Goal: Answer question/provide support: Share knowledge or assist other users

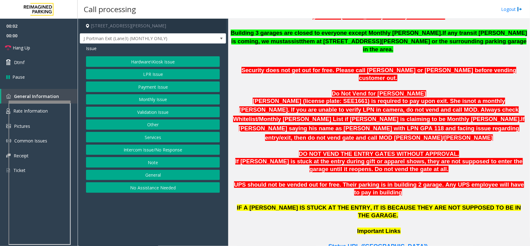
scroll to position [388, 0]
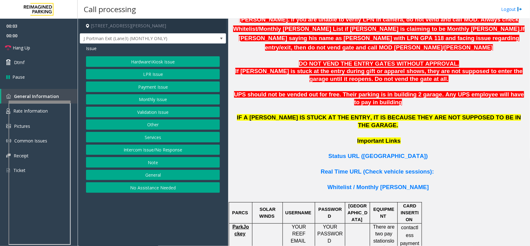
click at [372, 137] on p "Important Links" at bounding box center [378, 145] width 297 height 16
click at [371, 152] on span "Status URL ([GEOGRAPHIC_DATA])" at bounding box center [377, 155] width 99 height 7
click at [161, 62] on button "Hardware\Kiosk Issue" at bounding box center [153, 61] width 134 height 11
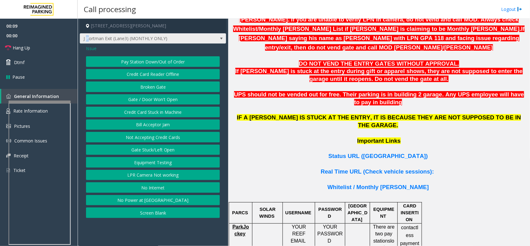
click at [86, 43] on span "J Portman Exit (Lane3) (MONTHLY ONLY)" at bounding box center [138, 39] width 116 height 10
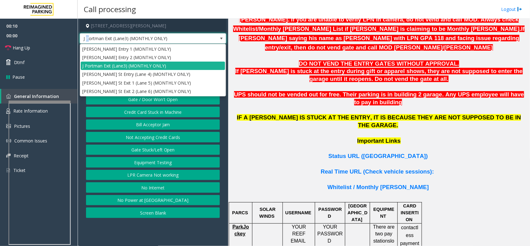
click at [165, 101] on button "Gate / Door Won't Open" at bounding box center [153, 99] width 134 height 11
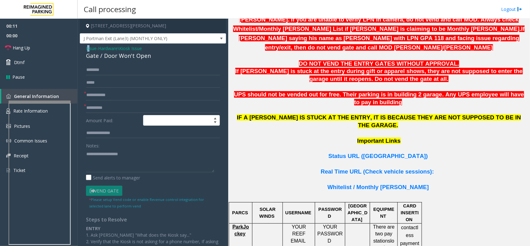
drag, startPoint x: 89, startPoint y: 51, endPoint x: 88, endPoint y: 48, distance: 3.6
click at [88, 48] on span "Issue" at bounding box center [91, 48] width 11 height 7
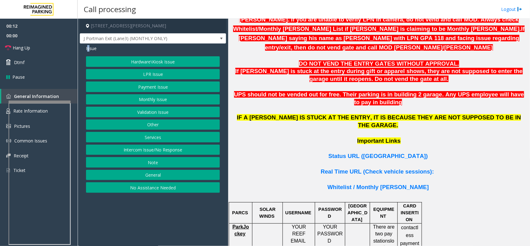
click at [176, 75] on button "LPR Issue" at bounding box center [153, 74] width 134 height 11
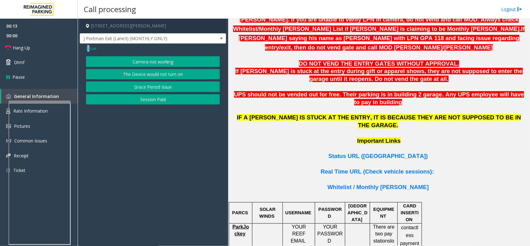
click at [161, 58] on button "Camera not working" at bounding box center [153, 61] width 134 height 11
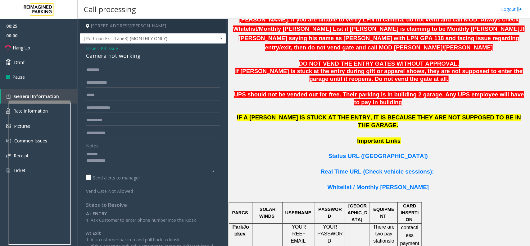
type textarea "**********"
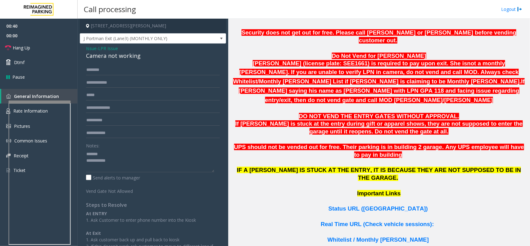
scroll to position [310, 0]
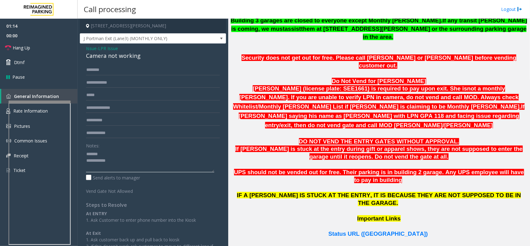
click at [154, 151] on textarea at bounding box center [150, 160] width 128 height 23
click at [130, 56] on div "Camera not working" at bounding box center [153, 56] width 134 height 8
copy div "Camera not working"
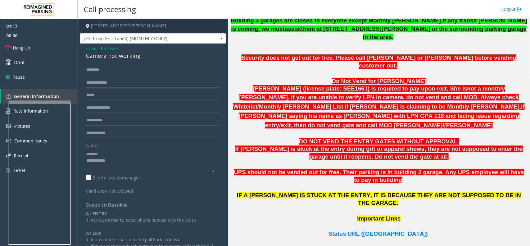
click at [120, 156] on textarea at bounding box center [150, 160] width 128 height 23
click at [94, 78] on input "text" at bounding box center [153, 82] width 134 height 11
type input "******"
click at [115, 67] on input "text" at bounding box center [153, 70] width 134 height 11
click at [127, 71] on input "text" at bounding box center [153, 70] width 134 height 11
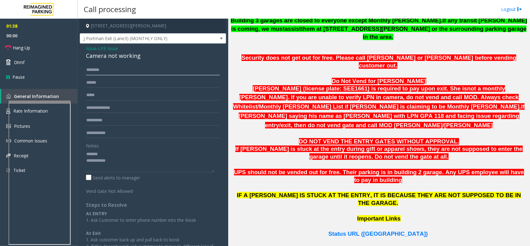
type input "*"
type input "******"
click at [111, 161] on textarea at bounding box center [150, 160] width 128 height 23
paste textarea "**********"
click at [112, 55] on div "Camera not working" at bounding box center [153, 56] width 134 height 8
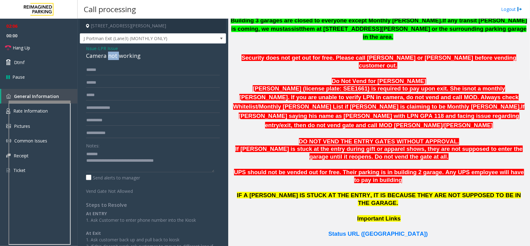
click at [112, 55] on div "Camera not working" at bounding box center [153, 56] width 134 height 8
copy div "Camera not working"
paste textarea "**********"
click at [137, 157] on textarea at bounding box center [150, 160] width 128 height 23
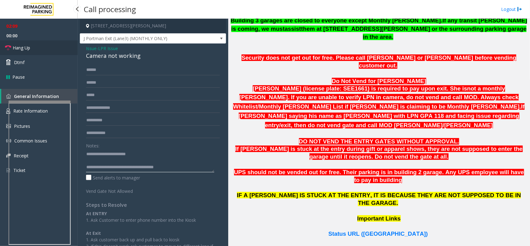
type textarea "**********"
click at [30, 43] on link "Hang Up" at bounding box center [39, 47] width 78 height 15
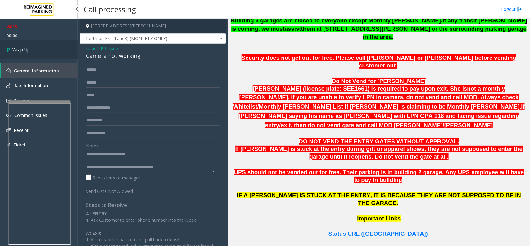
click at [23, 46] on link "Wrap Up" at bounding box center [39, 49] width 78 height 18
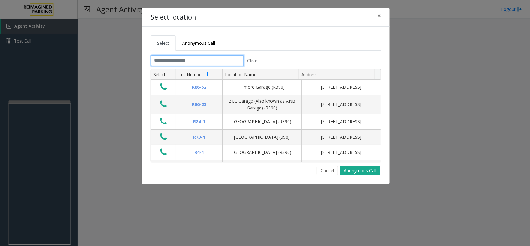
click at [167, 56] on input "text" at bounding box center [197, 60] width 93 height 11
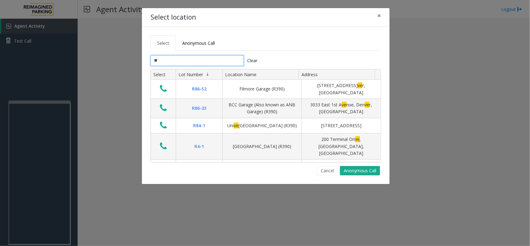
type input "*"
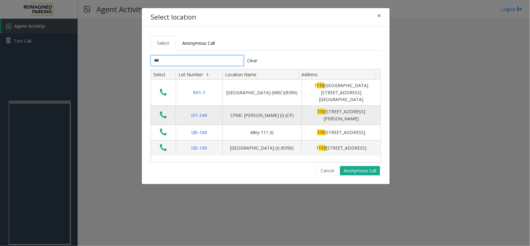
type input "***"
click at [160, 110] on button "Data table" at bounding box center [163, 115] width 11 height 10
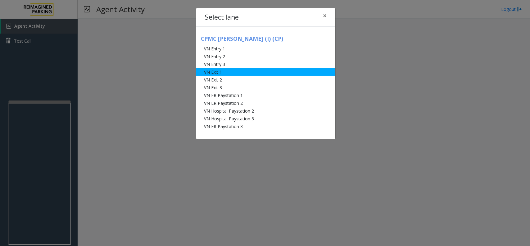
click at [244, 70] on li "VN Exit 1" at bounding box center [265, 72] width 139 height 8
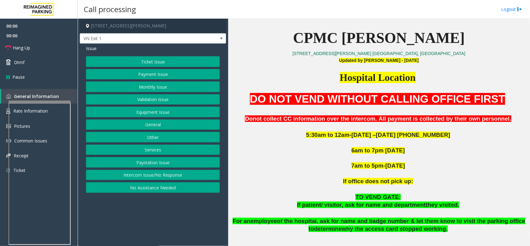
scroll to position [233, 0]
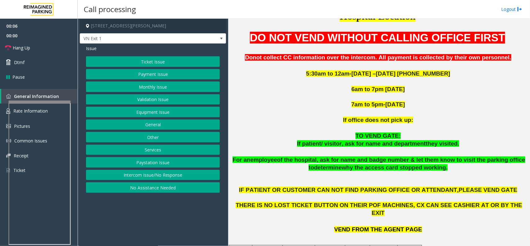
click at [155, 112] on button "Equipment Issue" at bounding box center [153, 111] width 134 height 11
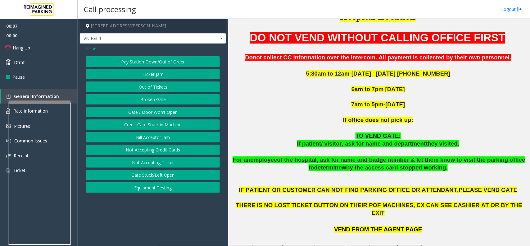
click at [93, 49] on span "Issue" at bounding box center [91, 48] width 11 height 7
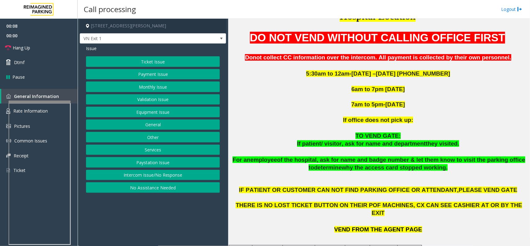
click at [153, 135] on button "Other" at bounding box center [153, 137] width 134 height 11
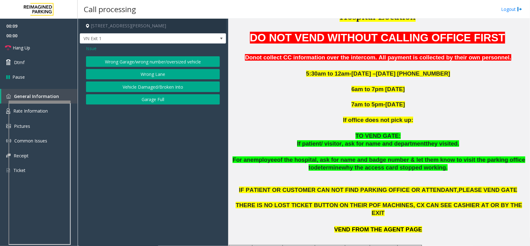
click at [153, 62] on button "Wrong Garage/wrong number/oversized vehicle" at bounding box center [153, 61] width 134 height 11
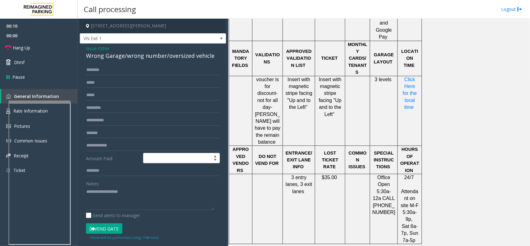
scroll to position [543, 0]
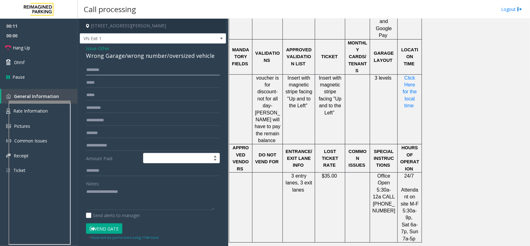
click at [104, 73] on input "text" at bounding box center [153, 70] width 134 height 11
click at [88, 197] on textarea at bounding box center [150, 198] width 128 height 23
paste textarea "**********"
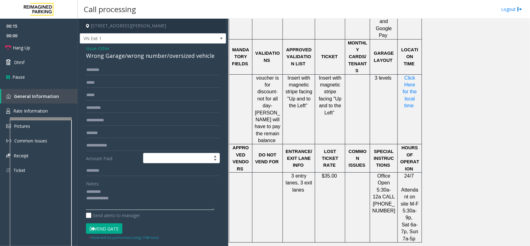
click at [39, 118] on div at bounding box center [41, 118] width 62 height 2
type textarea "**********"
click at [34, 106] on link "Rate Information" at bounding box center [39, 110] width 78 height 15
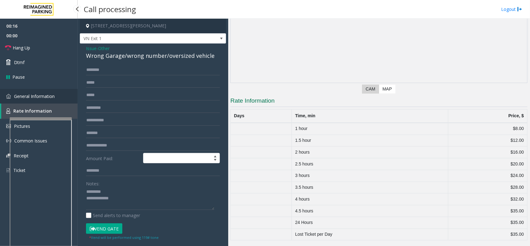
click at [37, 94] on span "General Information" at bounding box center [34, 96] width 41 height 6
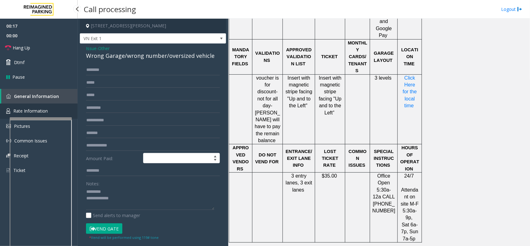
click at [40, 116] on link "Rate Information" at bounding box center [39, 110] width 78 height 15
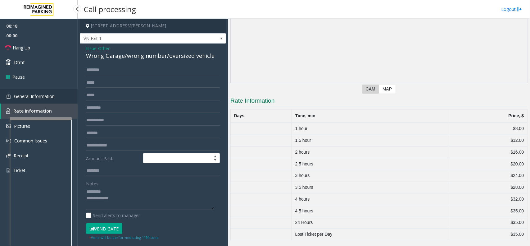
click at [33, 97] on span "General Information" at bounding box center [34, 96] width 41 height 6
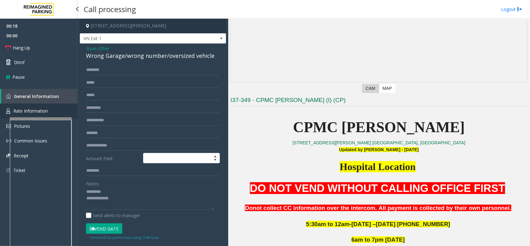
scroll to position [543, 0]
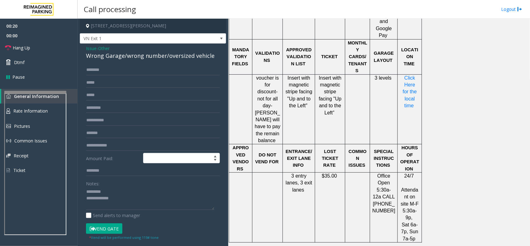
click at [35, 91] on div at bounding box center [35, 92] width 62 height 2
click at [100, 68] on input "text" at bounding box center [153, 70] width 134 height 11
type input "********"
click at [141, 60] on div "Wrong Garage/wrong number/oversized vehicle" at bounding box center [153, 56] width 134 height 8
click at [143, 58] on div "Wrong Garage/wrong number/oversized vehicle" at bounding box center [153, 56] width 134 height 8
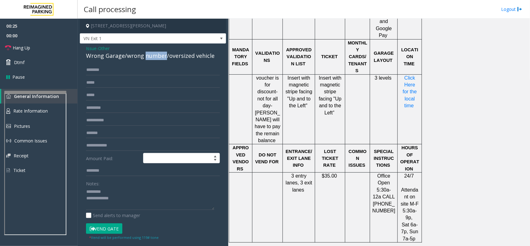
click at [143, 58] on div "Wrong Garage/wrong number/oversized vehicle" at bounding box center [153, 56] width 134 height 8
copy div "Wrong Garage/wrong number/oversized vehicle"
click at [130, 190] on textarea at bounding box center [150, 198] width 128 height 23
paste textarea "**********"
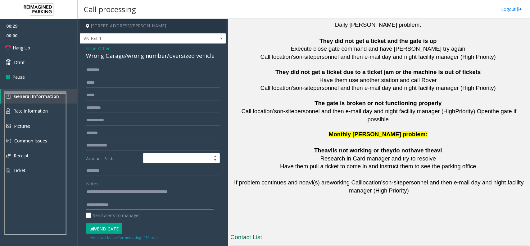
scroll to position [1381, 0]
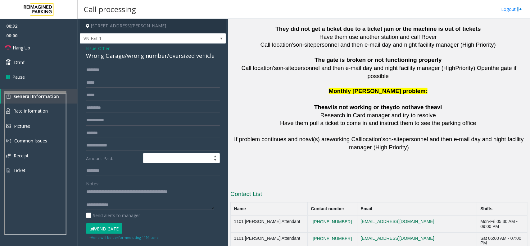
copy button "415.600.8994"
drag, startPoint x: 345, startPoint y: 209, endPoint x: 310, endPoint y: 209, distance: 35.1
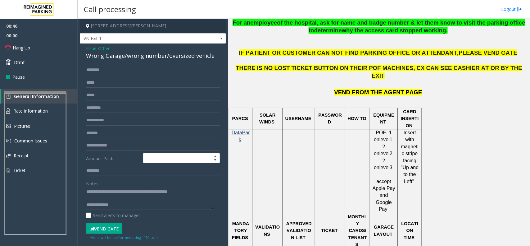
scroll to position [372, 0]
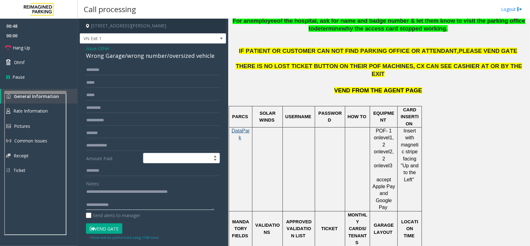
click at [149, 206] on textarea at bounding box center [150, 198] width 128 height 23
paste textarea "**********"
click at [176, 204] on textarea at bounding box center [150, 198] width 128 height 23
click at [100, 225] on button "Vend Gate" at bounding box center [104, 228] width 36 height 11
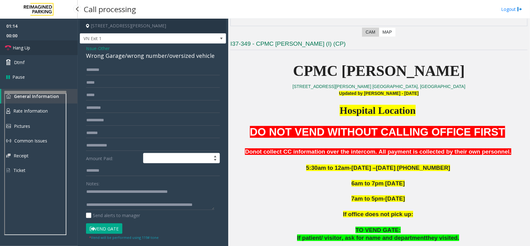
click at [19, 44] on link "Hang Up" at bounding box center [39, 47] width 78 height 15
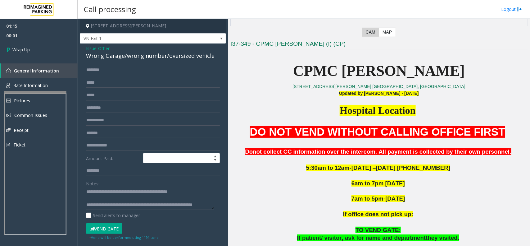
scroll to position [7, 0]
click at [122, 207] on textarea at bounding box center [150, 198] width 128 height 23
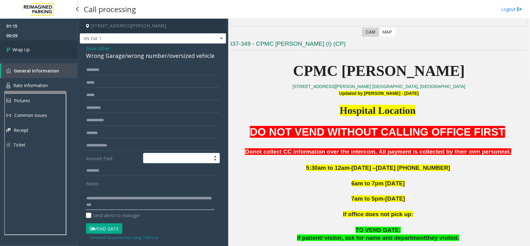
type textarea "**********"
click at [36, 48] on link "Wrap Up" at bounding box center [39, 49] width 78 height 18
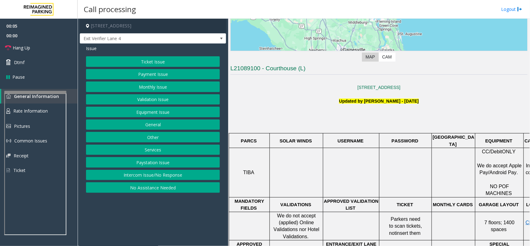
scroll to position [116, 0]
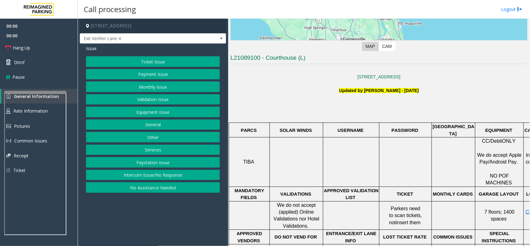
click at [143, 180] on button "Intercom Issue/No Response" at bounding box center [153, 175] width 134 height 11
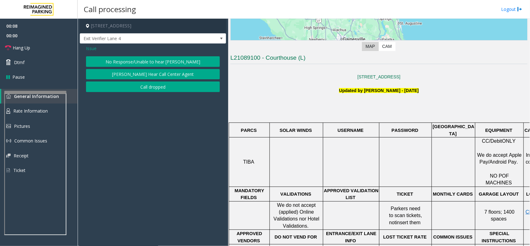
click at [136, 59] on button "No Response/Unable to hear [PERSON_NAME]" at bounding box center [153, 61] width 134 height 11
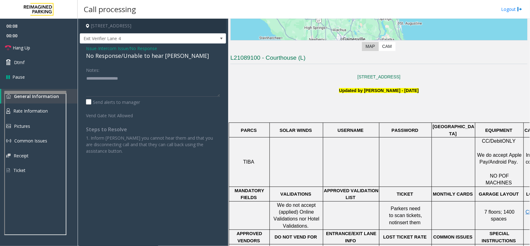
click at [136, 57] on div "No Response/Unable to hear [PERSON_NAME]" at bounding box center [153, 56] width 134 height 8
type textarea "**********"
click at [32, 43] on link "Hang Up" at bounding box center [39, 47] width 78 height 15
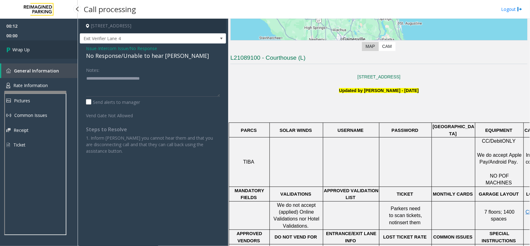
click at [32, 46] on link "Wrap Up" at bounding box center [39, 49] width 78 height 18
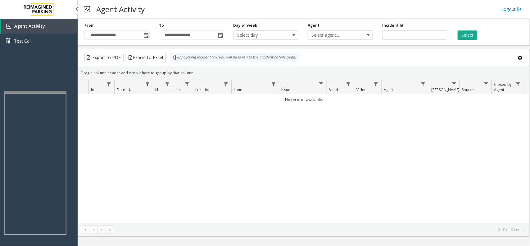
drag, startPoint x: 33, startPoint y: 27, endPoint x: 36, endPoint y: 20, distance: 7.2
click at [33, 27] on span "Agent Activity" at bounding box center [29, 26] width 31 height 6
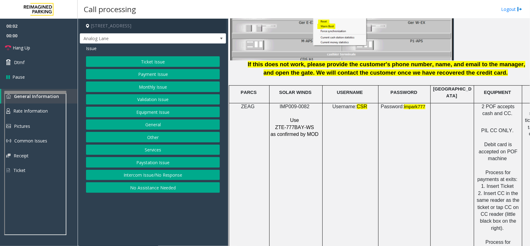
scroll to position [815, 0]
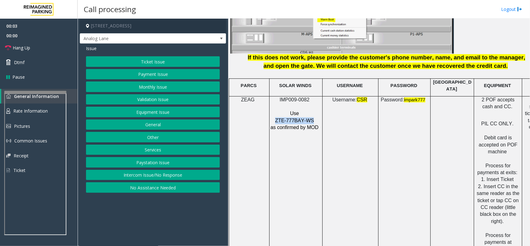
drag, startPoint x: 311, startPoint y: 115, endPoint x: 276, endPoint y: 114, distance: 34.8
click at [276, 117] on p "ZTE-777BAY-WS" at bounding box center [295, 120] width 50 height 7
copy span "ZTE-777BAY-WS"
click at [38, 96] on div at bounding box center [35, 95] width 62 height 2
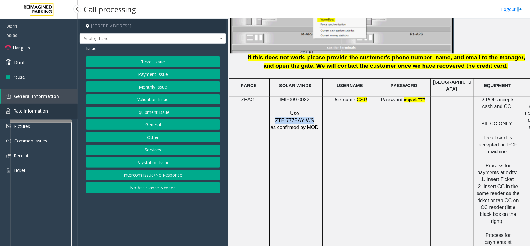
click at [39, 106] on link "Rate Information" at bounding box center [39, 110] width 78 height 15
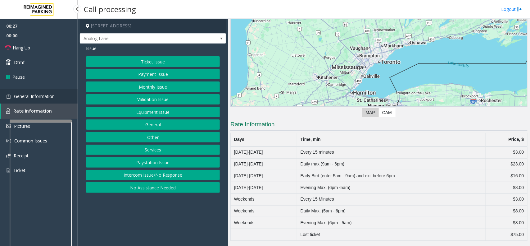
click at [32, 99] on link "General Information" at bounding box center [39, 96] width 78 height 15
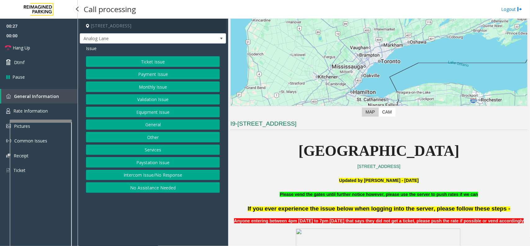
scroll to position [815, 0]
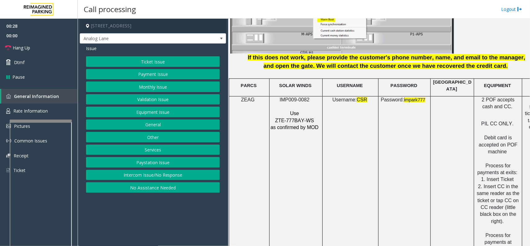
click at [157, 60] on button "Ticket Issue" at bounding box center [153, 61] width 134 height 11
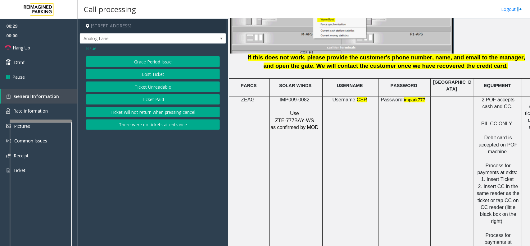
click at [160, 76] on button "Lost Ticket" at bounding box center [153, 74] width 134 height 11
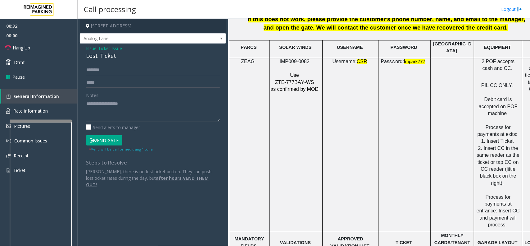
scroll to position [854, 0]
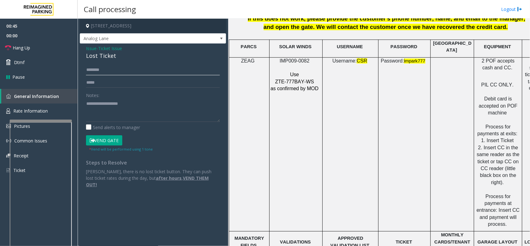
click at [118, 71] on input "text" at bounding box center [153, 70] width 134 height 11
click at [107, 110] on textarea at bounding box center [153, 109] width 134 height 23
paste textarea "**********"
click at [107, 55] on div "Lost Ticket" at bounding box center [153, 56] width 134 height 8
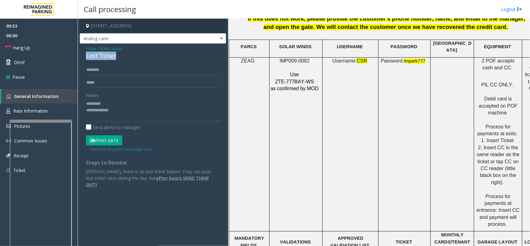
click at [107, 55] on div "Lost Ticket" at bounding box center [153, 56] width 134 height 8
copy div "Lost Ticket"
paste textarea "**********"
click at [114, 103] on textarea at bounding box center [153, 109] width 134 height 23
type textarea "**********"
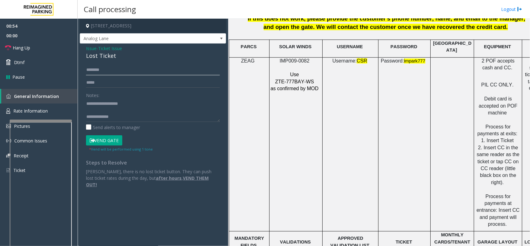
click at [122, 70] on input "text" at bounding box center [153, 70] width 134 height 11
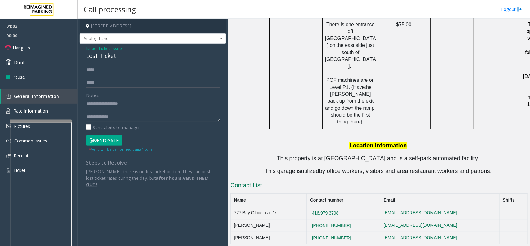
scroll to position [1266, 0]
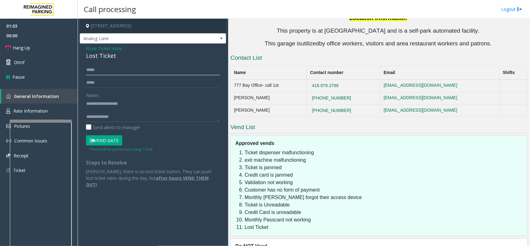
type input "*****"
copy button "[PHONE_NUMBER]"
drag, startPoint x: 365, startPoint y: 50, endPoint x: 324, endPoint y: 52, distance: 40.4
click at [324, 92] on td "[PHONE_NUMBER]" at bounding box center [344, 98] width 74 height 12
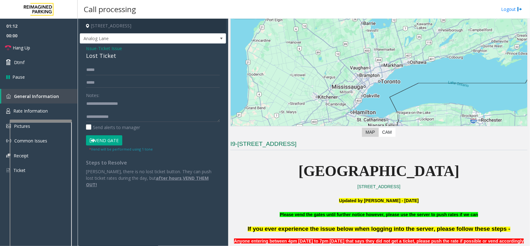
scroll to position [155, 0]
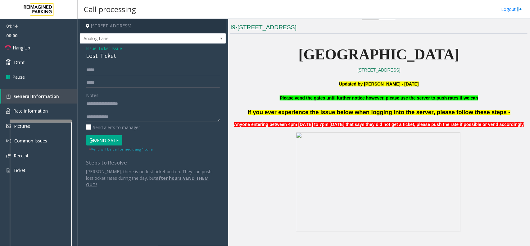
drag, startPoint x: 274, startPoint y: 94, endPoint x: 508, endPoint y: 99, distance: 233.8
click at [508, 99] on p "Please vend the gates until further notice however, please use the server to pu…" at bounding box center [378, 97] width 297 height 7
click at [396, 125] on span "Anyone entering between 4pm [DATE] to 7pm [DATE] that says they did not get a t…" at bounding box center [379, 124] width 290 height 5
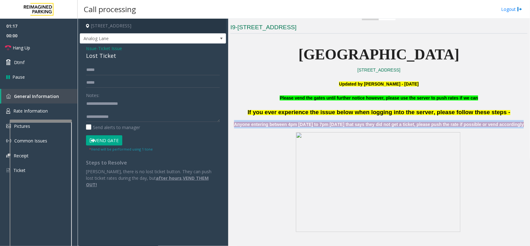
click at [396, 125] on span "Anyone entering between 4pm [DATE] to 7pm [DATE] that says they did not get a t…" at bounding box center [379, 124] width 290 height 5
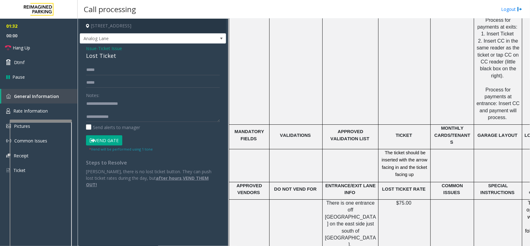
scroll to position [931, 0]
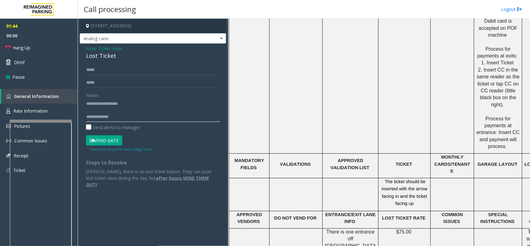
click at [123, 116] on textarea at bounding box center [153, 109] width 134 height 23
paste textarea "**********"
click at [114, 114] on textarea at bounding box center [153, 109] width 134 height 23
click at [57, 52] on link "Hang Up" at bounding box center [39, 47] width 78 height 15
click at [190, 118] on textarea at bounding box center [153, 109] width 134 height 23
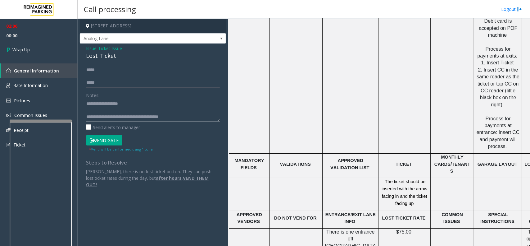
drag, startPoint x: 112, startPoint y: 116, endPoint x: 198, endPoint y: 118, distance: 85.4
click at [198, 118] on textarea at bounding box center [153, 109] width 134 height 23
type textarea "**********"
drag, startPoint x: 42, startPoint y: 38, endPoint x: 41, endPoint y: 41, distance: 3.2
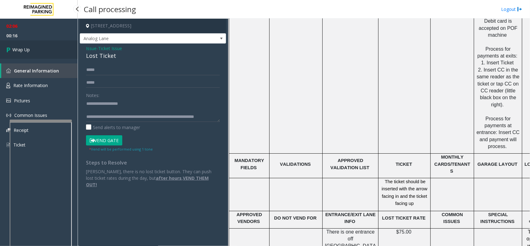
click at [42, 38] on span "00:16" at bounding box center [39, 36] width 78 height 10
click at [38, 46] on link "Wrap Up" at bounding box center [39, 49] width 78 height 18
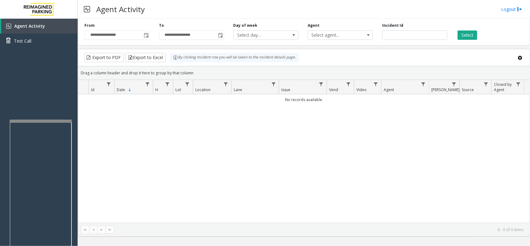
drag, startPoint x: 468, startPoint y: 33, endPoint x: 346, endPoint y: 22, distance: 122.5
click at [468, 33] on button "Select" at bounding box center [468, 34] width 20 height 9
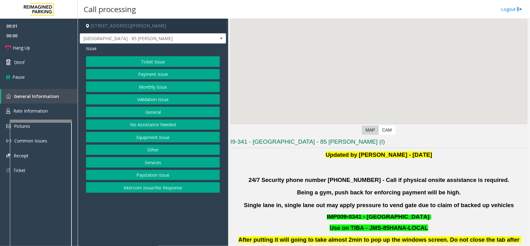
scroll to position [194, 0]
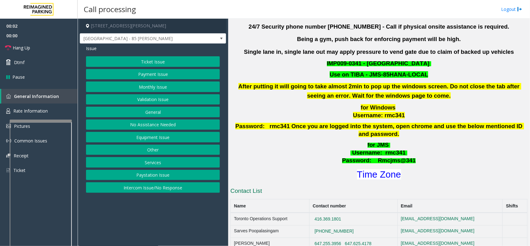
click at [161, 99] on button "Validation Issue" at bounding box center [153, 99] width 134 height 11
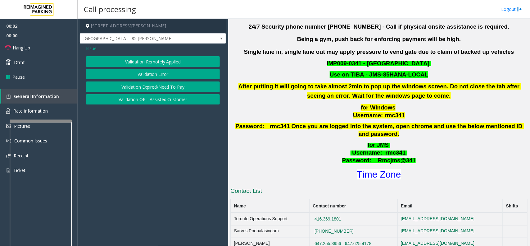
click at [165, 74] on button "Validation Error" at bounding box center [153, 74] width 134 height 11
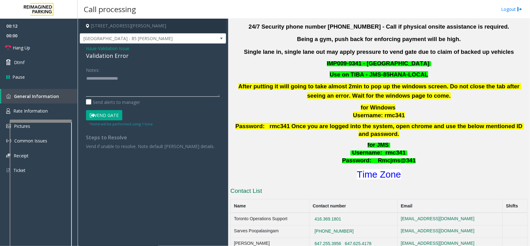
click at [106, 77] on textarea at bounding box center [153, 84] width 134 height 23
paste textarea "**********"
click at [105, 91] on textarea at bounding box center [153, 84] width 134 height 23
click at [120, 91] on textarea at bounding box center [153, 84] width 134 height 23
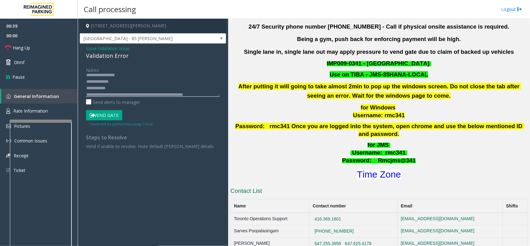
scroll to position [19, 0]
click at [145, 81] on textarea at bounding box center [153, 84] width 134 height 23
click at [368, 169] on font "Time Zone" at bounding box center [379, 174] width 44 height 10
click at [125, 80] on textarea at bounding box center [153, 84] width 134 height 23
click at [114, 79] on textarea at bounding box center [153, 84] width 134 height 23
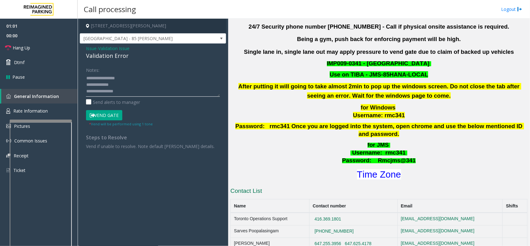
scroll to position [0, 0]
type textarea "**********"
click at [111, 115] on button "Vend Gate" at bounding box center [104, 115] width 36 height 11
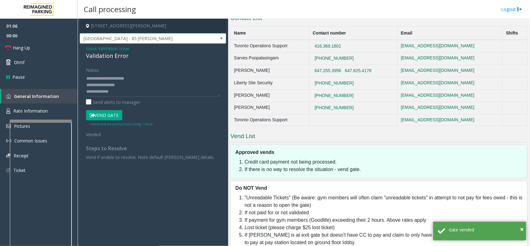
scroll to position [371, 0]
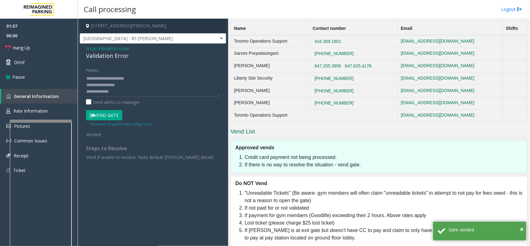
drag, startPoint x: 320, startPoint y: 157, endPoint x: 461, endPoint y: 157, distance: 140.6
click at [461, 161] on li "If there is no way to resolve the situation - vend gate." at bounding box center [384, 164] width 279 height 7
drag, startPoint x: 246, startPoint y: 154, endPoint x: 334, endPoint y: 153, distance: 87.9
click at [334, 153] on ol "Credit card payment not being processed. If there is no way to resolve the situ…" at bounding box center [382, 160] width 284 height 15
click at [378, 161] on li "If there is no way to resolve the situation - vend gate." at bounding box center [384, 164] width 279 height 7
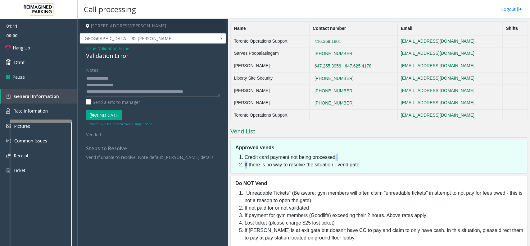
scroll to position [19, 0]
click at [24, 55] on link "Dtmf" at bounding box center [39, 62] width 78 height 15
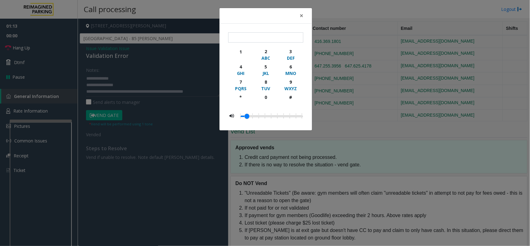
click at [31, 49] on div "× 1 2 ABC 3 DEF 4 GHI 5 JKL 6 MNO 7 PQRS 8 TUV 9 WXYZ * 0 #" at bounding box center [265, 123] width 530 height 246
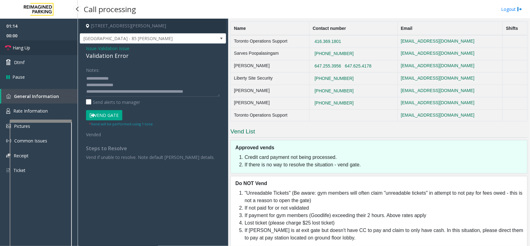
click at [36, 47] on link "Hang Up" at bounding box center [39, 47] width 78 height 15
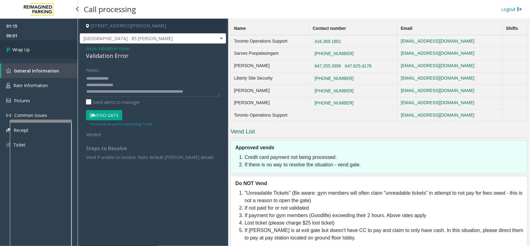
click at [38, 52] on link "Wrap Up" at bounding box center [39, 49] width 78 height 18
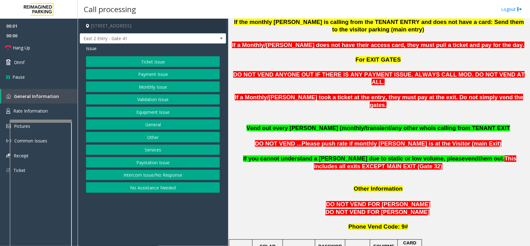
scroll to position [505, 0]
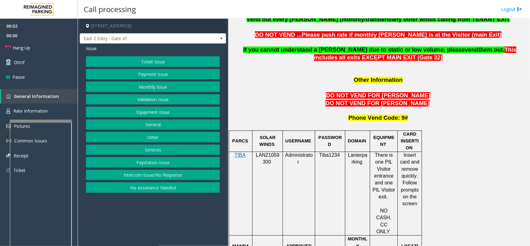
click at [269, 152] on span "LAN21059300" at bounding box center [268, 158] width 24 height 12
click at [262, 152] on span "LAN21059300" at bounding box center [268, 158] width 24 height 12
copy p "LAN21059300"
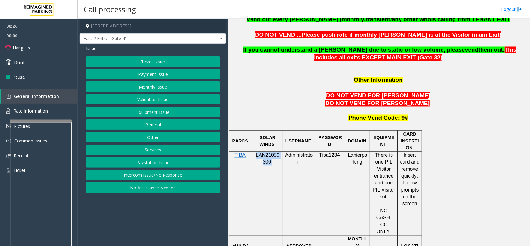
click at [157, 83] on button "Monthly Issue" at bounding box center [153, 86] width 134 height 11
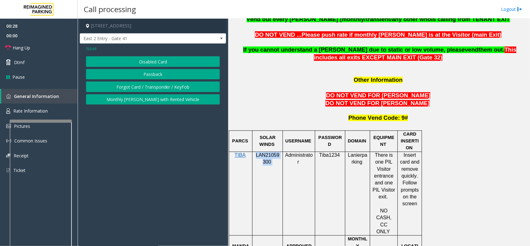
click at [161, 63] on button "Disabled Card" at bounding box center [153, 61] width 134 height 11
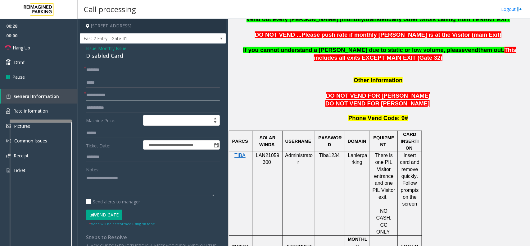
click at [155, 96] on input "text" at bounding box center [153, 95] width 134 height 11
drag, startPoint x: 358, startPoint y: 94, endPoint x: 413, endPoint y: 92, distance: 55.3
click at [413, 114] on p "Phone Vend Code: 9#" at bounding box center [378, 118] width 297 height 8
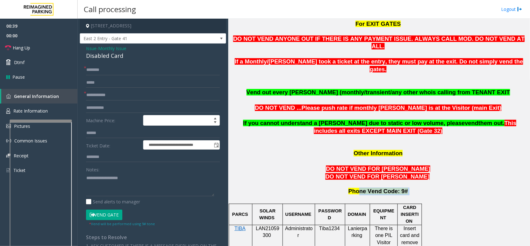
scroll to position [427, 0]
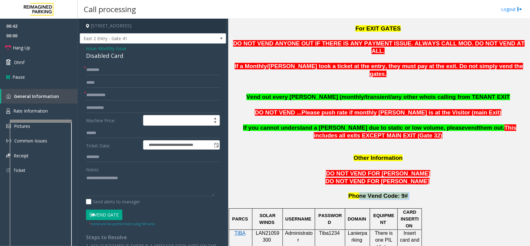
drag, startPoint x: 237, startPoint y: 103, endPoint x: 446, endPoint y: 101, distance: 209.3
click at [446, 116] on p "If you cannot understand a [PERSON_NAME] due to static or low volume, please ve…" at bounding box center [378, 127] width 297 height 23
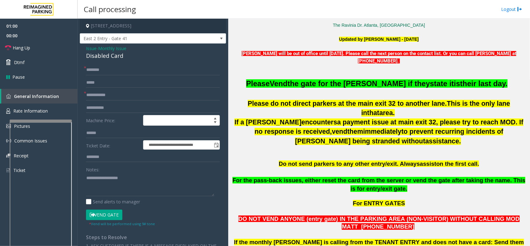
scroll to position [194, 0]
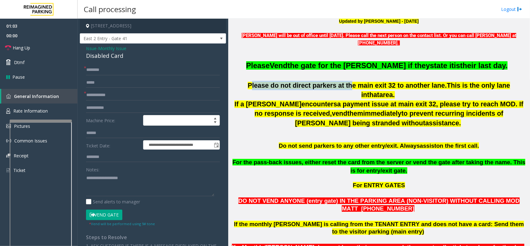
drag, startPoint x: 243, startPoint y: 84, endPoint x: 332, endPoint y: 84, distance: 88.5
click at [332, 84] on span "Please do not direct parkers at the main exit 32 to another lane" at bounding box center [346, 85] width 197 height 7
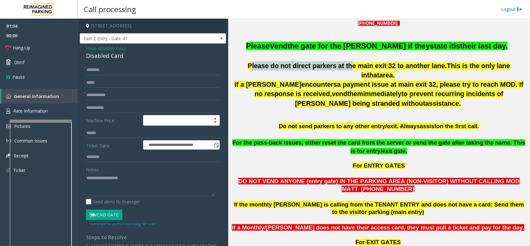
scroll to position [233, 0]
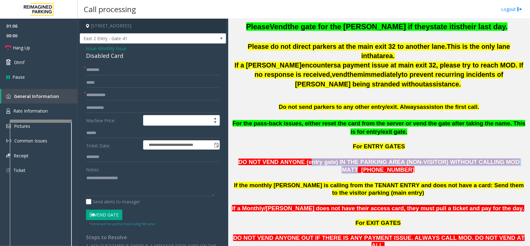
drag, startPoint x: 300, startPoint y: 155, endPoint x: 491, endPoint y: 155, distance: 191.6
click at [491, 158] on span "DO NOT VEND ANYONE (entry gate) IN THE PARKING AREA (NON-VISITOR) WITHOUT CALLI…" at bounding box center [378, 165] width 281 height 14
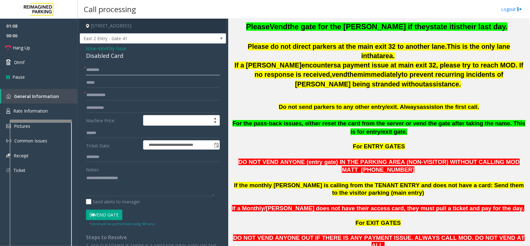
click at [115, 70] on input "text" at bounding box center [153, 70] width 134 height 11
click at [129, 93] on input "text" at bounding box center [153, 95] width 134 height 11
click at [101, 67] on input "text" at bounding box center [153, 70] width 134 height 11
type input "******"
click at [140, 184] on textarea at bounding box center [150, 184] width 128 height 23
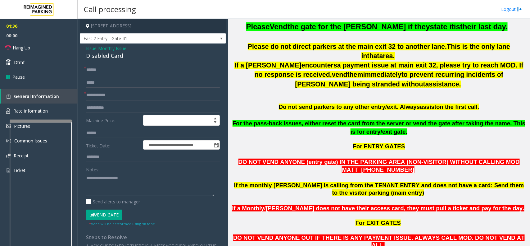
paste textarea "**********"
click at [116, 58] on div "Disabled Card" at bounding box center [153, 56] width 134 height 8
copy div "Disabled Card"
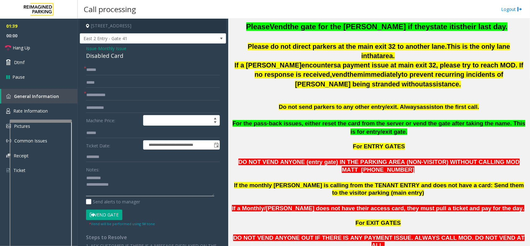
click at [124, 179] on textarea at bounding box center [150, 184] width 128 height 23
paste textarea "**********"
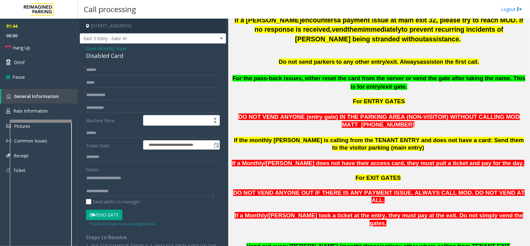
scroll to position [272, 0]
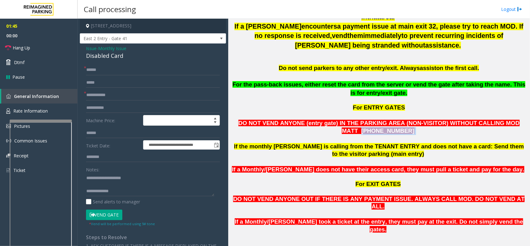
drag, startPoint x: 494, startPoint y: 117, endPoint x: 500, endPoint y: 121, distance: 7.3
click at [500, 121] on p "DO NOT VEND ANYONE (entry gate) IN THE PARKING AREA (NON-VISITOR) WITHOUT CALLI…" at bounding box center [378, 127] width 297 height 16
copy p "[PHONE_NUMBER]"
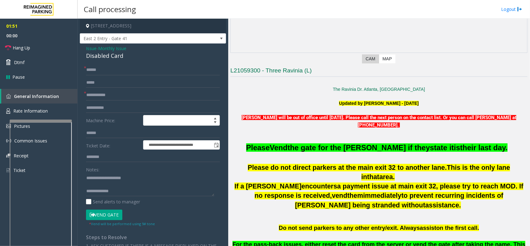
scroll to position [116, 0]
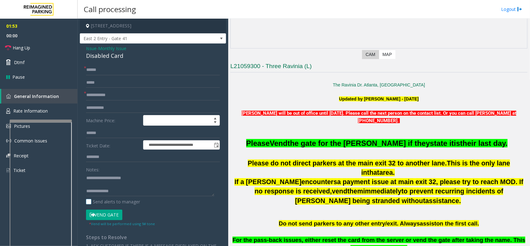
click at [134, 199] on label "Send alerts to manager" at bounding box center [113, 201] width 54 height 7
click at [131, 201] on label "Send alerts to manager" at bounding box center [113, 201] width 54 height 7
click at [138, 194] on textarea at bounding box center [150, 184] width 128 height 23
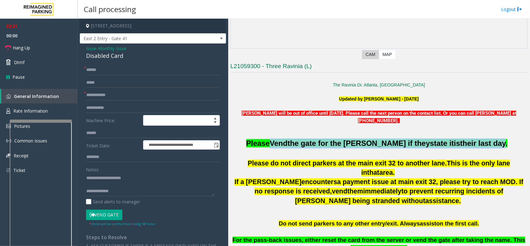
drag, startPoint x: 283, startPoint y: 143, endPoint x: 485, endPoint y: 146, distance: 202.8
click at [485, 146] on span "Please Vend the gate for the [PERSON_NAME] if they state it is their last day." at bounding box center [377, 143] width 262 height 8
click at [342, 143] on span "the gate for the [PERSON_NAME] if they" at bounding box center [359, 143] width 143 height 8
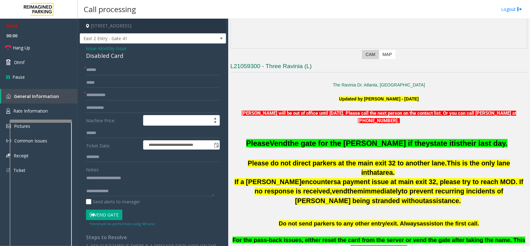
drag, startPoint x: 258, startPoint y: 143, endPoint x: 489, endPoint y: 142, distance: 231.3
click at [489, 142] on span "Please Vend the gate for the [PERSON_NAME] if they state it is their last day." at bounding box center [377, 143] width 262 height 8
click at [312, 114] on span "[PERSON_NAME] will be out of office until [DATE]. Please call the next person o…" at bounding box center [333, 113] width 183 height 6
drag, startPoint x: 393, startPoint y: 121, endPoint x: 357, endPoint y: 123, distance: 36.0
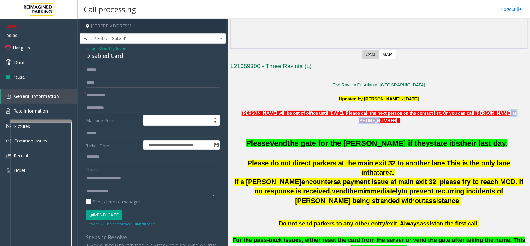
click at [357, 123] on p "[PERSON_NAME] will be out of office until [DATE]. Please call the next person o…" at bounding box center [378, 113] width 297 height 22
click at [133, 192] on textarea at bounding box center [150, 184] width 128 height 23
type textarea "**********"
click at [112, 93] on input "text" at bounding box center [153, 95] width 134 height 11
type input "**"
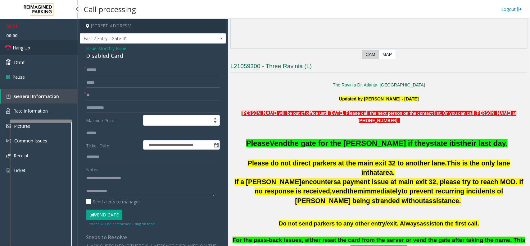
click at [26, 48] on span "Hang Up" at bounding box center [21, 47] width 17 height 7
click at [129, 193] on textarea at bounding box center [150, 184] width 128 height 23
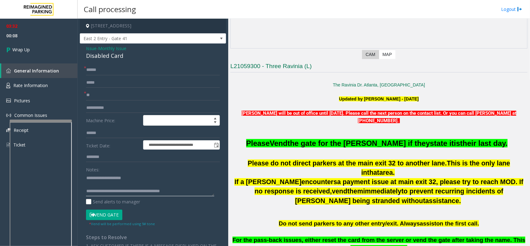
click at [159, 193] on textarea at bounding box center [150, 184] width 128 height 23
click at [193, 197] on div "Notes: Send alerts to manager" at bounding box center [153, 184] width 134 height 41
click at [195, 190] on textarea at bounding box center [150, 184] width 128 height 23
click at [144, 187] on textarea at bounding box center [150, 184] width 128 height 23
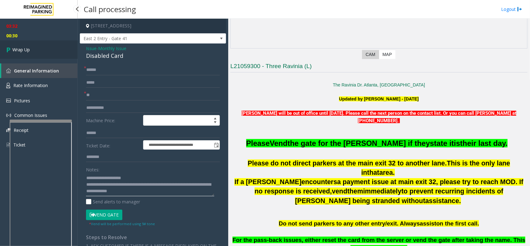
type textarea "**********"
click at [44, 46] on link "Wrap Up" at bounding box center [39, 49] width 78 height 18
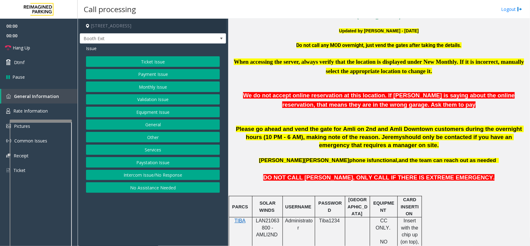
scroll to position [194, 0]
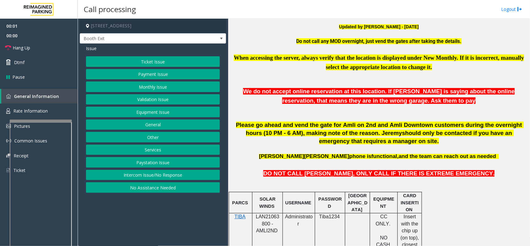
click at [267, 218] on span "LAN21063800 - AMLI2ND" at bounding box center [268, 223] width 24 height 19
click at [152, 177] on button "Intercom Issue/No Response" at bounding box center [153, 175] width 134 height 11
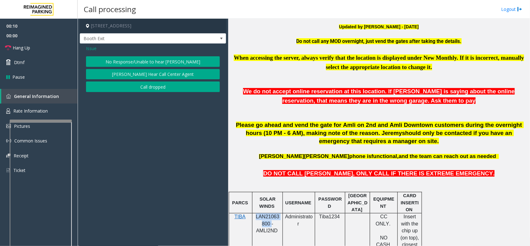
click at [157, 60] on button "No Response/Unable to hear [PERSON_NAME]" at bounding box center [153, 61] width 134 height 11
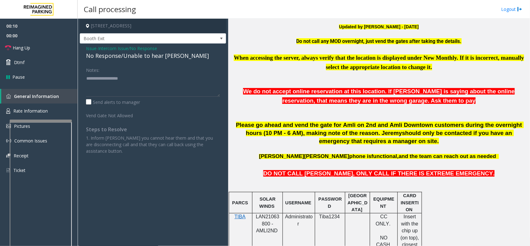
click at [147, 58] on div "No Response/Unable to hear [PERSON_NAME]" at bounding box center [153, 56] width 134 height 8
click at [138, 84] on textarea at bounding box center [153, 84] width 134 height 23
paste textarea "**********"
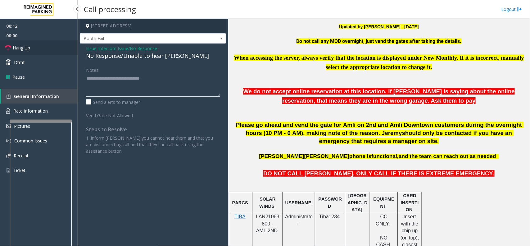
type textarea "**********"
click at [36, 44] on link "Hang Up" at bounding box center [39, 47] width 78 height 15
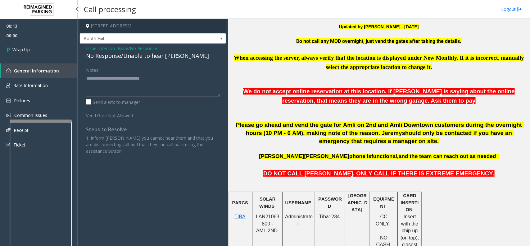
click at [50, 44] on link "Wrap Up" at bounding box center [39, 49] width 78 height 18
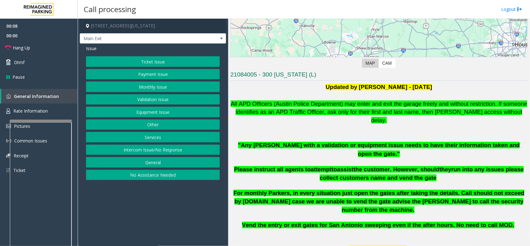
scroll to position [78, 0]
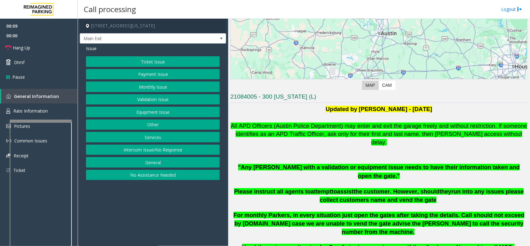
click at [149, 74] on button "Payment Issue" at bounding box center [153, 74] width 134 height 11
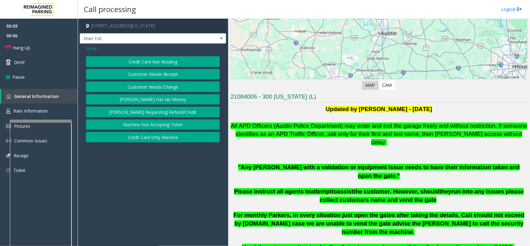
click at [152, 61] on button "Credit Card Not Reading" at bounding box center [153, 61] width 134 height 11
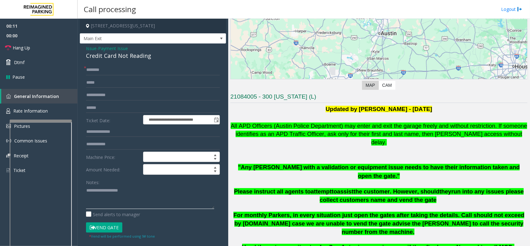
click at [117, 207] on textarea at bounding box center [150, 196] width 128 height 23
paste textarea "**********"
click at [87, 190] on textarea at bounding box center [150, 196] width 128 height 23
click at [100, 70] on input "text" at bounding box center [153, 70] width 134 height 11
click at [139, 196] on textarea at bounding box center [150, 196] width 128 height 23
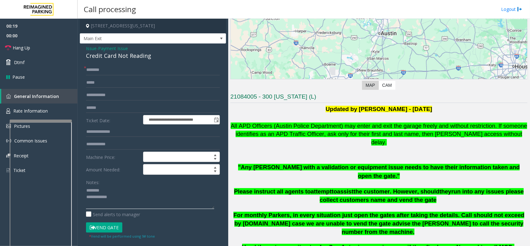
paste textarea "**********"
click at [135, 57] on div "Credit Card Not Reading" at bounding box center [153, 56] width 134 height 8
click at [119, 191] on textarea at bounding box center [150, 196] width 128 height 23
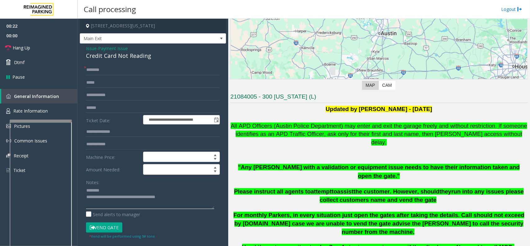
paste textarea "**********"
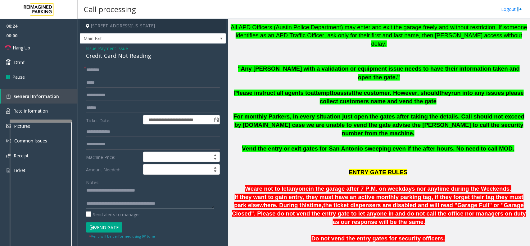
scroll to position [427, 0]
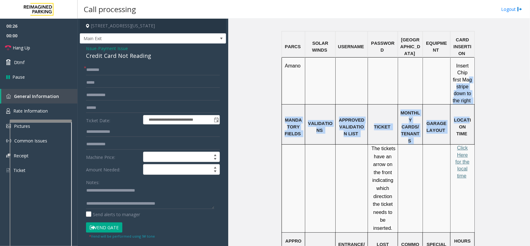
drag, startPoint x: 463, startPoint y: 54, endPoint x: 463, endPoint y: 89, distance: 35.1
click at [463, 87] on tbody "PARCS SOLAR WINDS USERNAME PASSWORD PARIS EQUIPMENT CARD INSERTION Amano Insert…" at bounding box center [378, 198] width 193 height 335
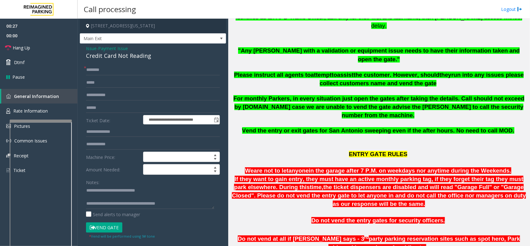
scroll to position [78, 0]
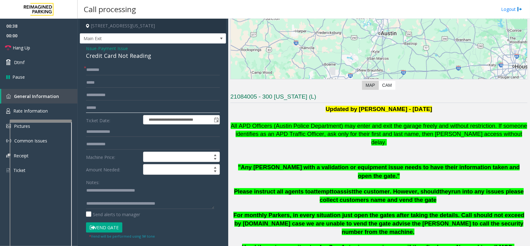
click at [105, 111] on input "text" at bounding box center [153, 107] width 134 height 11
click at [123, 196] on textarea at bounding box center [150, 196] width 128 height 23
click at [176, 195] on textarea at bounding box center [150, 196] width 128 height 23
type textarea "**********"
click at [90, 72] on input "text" at bounding box center [153, 70] width 134 height 11
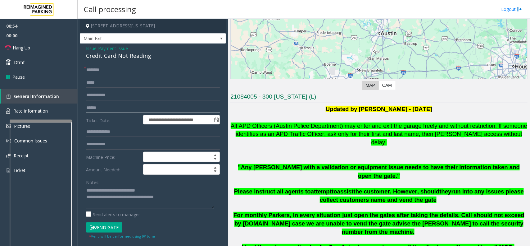
click at [121, 109] on input "text" at bounding box center [153, 107] width 134 height 11
click at [124, 109] on input "text" at bounding box center [153, 107] width 134 height 11
type input "*****"
click at [83, 59] on div "**********" at bounding box center [153, 161] width 146 height 237
click at [104, 66] on input "text" at bounding box center [153, 70] width 134 height 11
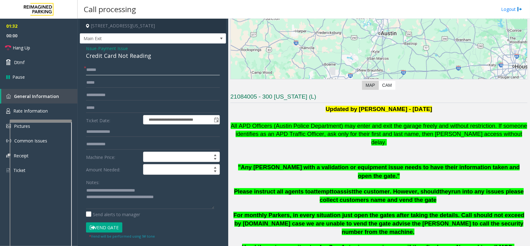
type input "*****"
type input "*"
click at [95, 70] on input "*****" at bounding box center [153, 70] width 134 height 11
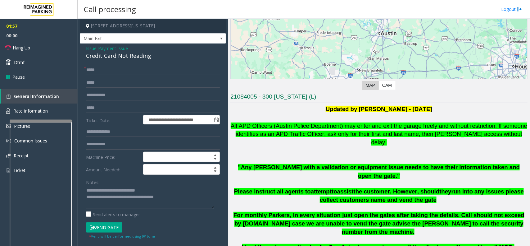
type input "*****"
click at [107, 225] on button "Vend Gate" at bounding box center [104, 227] width 36 height 11
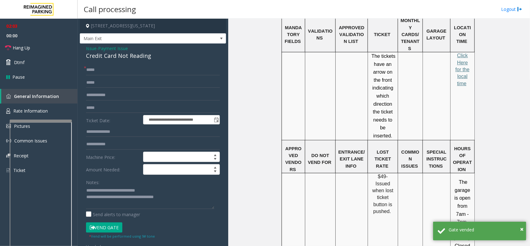
scroll to position [396, 0]
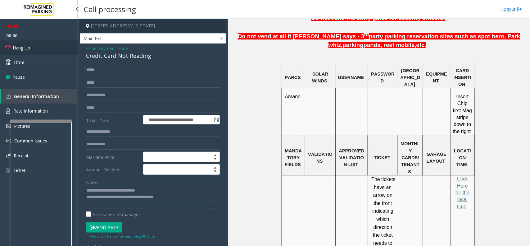
click at [57, 51] on link "Hang Up" at bounding box center [39, 47] width 78 height 15
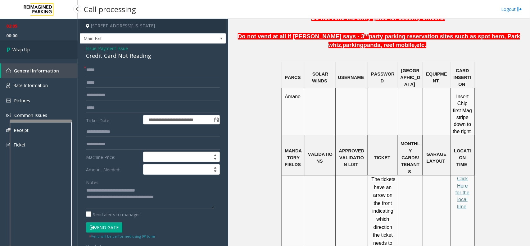
click at [57, 51] on link "Wrap Up" at bounding box center [39, 49] width 78 height 18
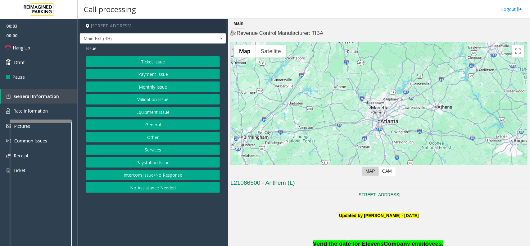
scroll to position [194, 0]
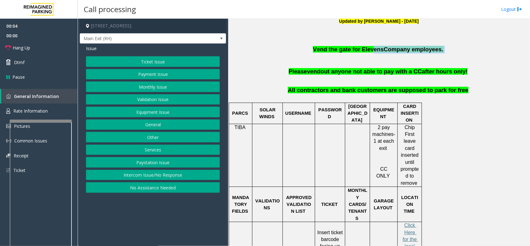
drag, startPoint x: 329, startPoint y: 66, endPoint x: 390, endPoint y: 73, distance: 61.0
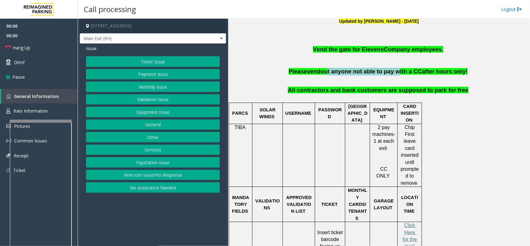
click at [164, 85] on button "Monthly Issue" at bounding box center [153, 86] width 134 height 11
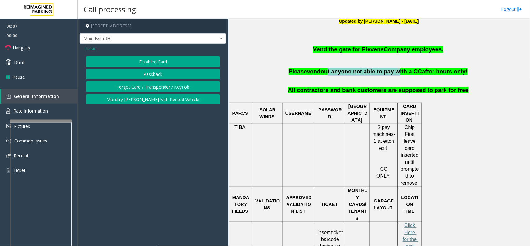
click at [166, 52] on div "Issue Disabled Card Passback Forgot Card / Transponder / KeyFob Monthly [PERSON…" at bounding box center [153, 75] width 146 height 64
click at [165, 58] on button "Disabled Card" at bounding box center [153, 61] width 134 height 11
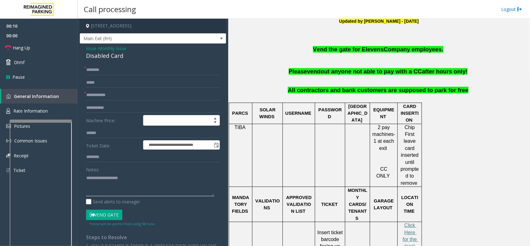
paste textarea "**********"
click at [142, 188] on textarea at bounding box center [150, 184] width 128 height 23
click at [112, 55] on div "Disabled Card" at bounding box center [153, 56] width 134 height 8
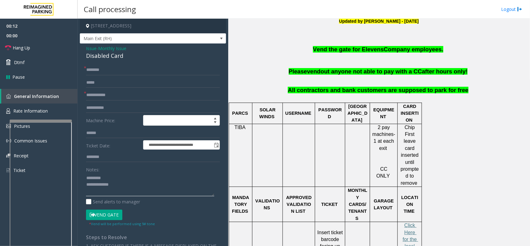
click at [120, 177] on textarea at bounding box center [150, 184] width 128 height 23
paste textarea "**********"
click at [138, 190] on textarea at bounding box center [150, 184] width 128 height 23
paste textarea "**********"
type textarea "**********"
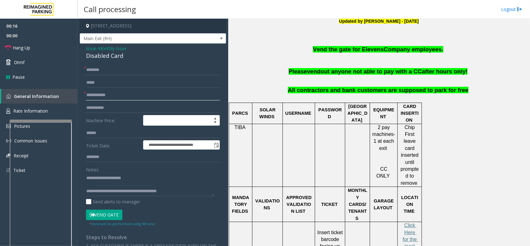
click at [109, 90] on input "text" at bounding box center [153, 95] width 134 height 11
click at [149, 71] on input "text" at bounding box center [153, 70] width 134 height 11
click at [96, 98] on input "*****" at bounding box center [153, 95] width 134 height 11
type input "******"
click at [114, 66] on input "text" at bounding box center [153, 70] width 134 height 11
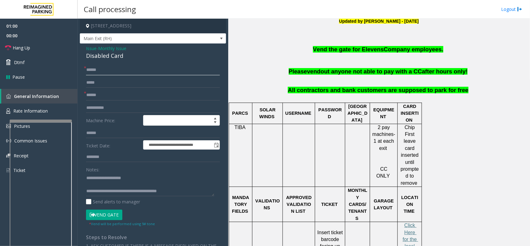
click at [123, 69] on input "******" at bounding box center [153, 70] width 134 height 11
type input "******"
click at [107, 211] on button "Vend Gate" at bounding box center [104, 214] width 36 height 11
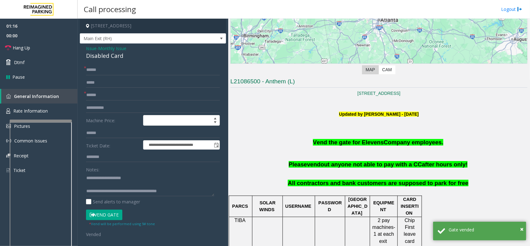
scroll to position [288, 0]
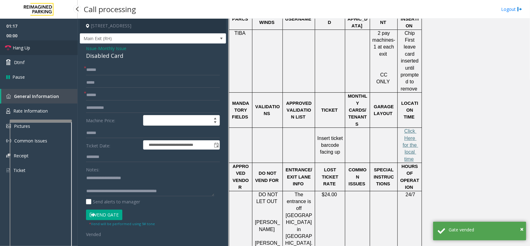
click at [27, 44] on span "Hang Up" at bounding box center [21, 47] width 17 height 7
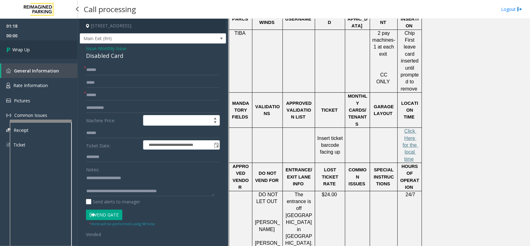
click at [29, 54] on link "Wrap Up" at bounding box center [39, 49] width 78 height 18
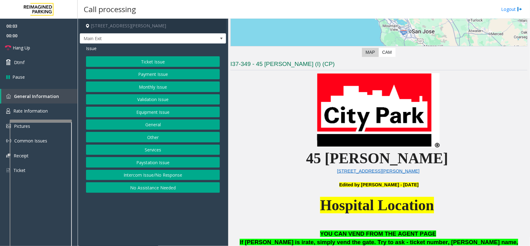
scroll to position [116, 0]
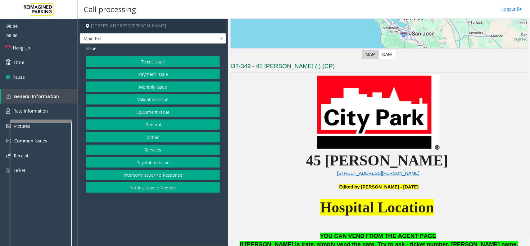
click at [160, 182] on div "Ticket Issue Payment Issue Monthly Issue Validation Issue Equipment Issue Gener…" at bounding box center [153, 124] width 134 height 136
click at [164, 177] on button "Intercom Issue/No Response" at bounding box center [153, 175] width 134 height 11
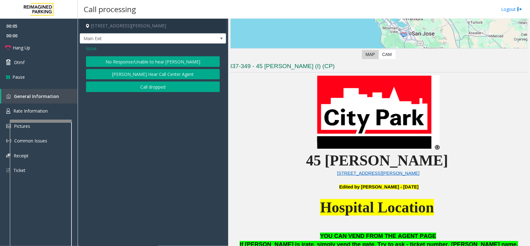
click at [143, 61] on button "No Response/Unable to hear [PERSON_NAME]" at bounding box center [153, 61] width 134 height 11
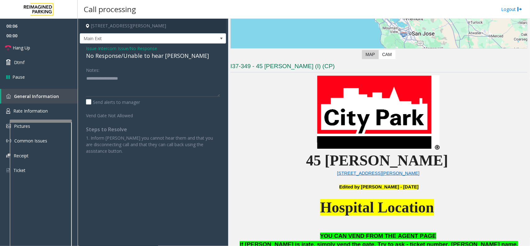
click at [134, 52] on div "No Response/Unable to hear [PERSON_NAME]" at bounding box center [153, 56] width 134 height 8
type textarea "**********"
click at [33, 48] on link "Hang Up" at bounding box center [39, 47] width 78 height 15
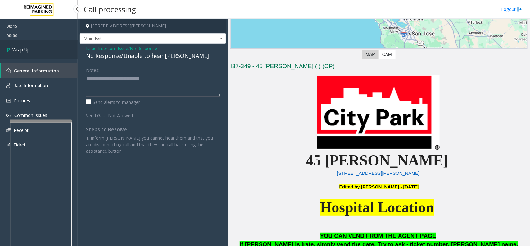
click at [33, 48] on link "Wrap Up" at bounding box center [39, 49] width 78 height 18
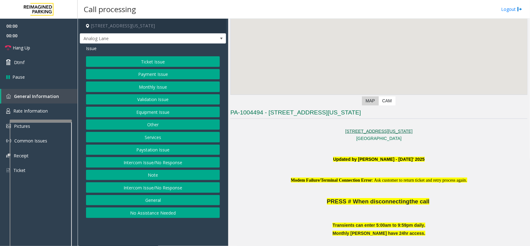
scroll to position [194, 0]
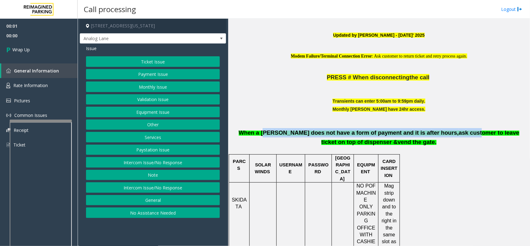
drag, startPoint x: 255, startPoint y: 129, endPoint x: 420, endPoint y: 129, distance: 164.9
click at [420, 129] on p "When a [PERSON_NAME] does not have a form of payment and it is after hours, ask…" at bounding box center [378, 133] width 297 height 25
click at [157, 153] on button "Paystation Issue" at bounding box center [153, 149] width 134 height 11
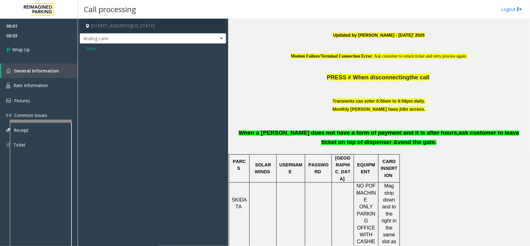
click at [91, 49] on span "Issue" at bounding box center [91, 48] width 11 height 7
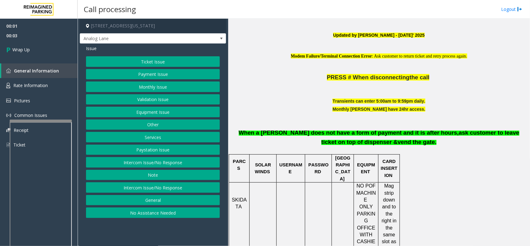
click at [163, 162] on button "Intercom Issue/No Response" at bounding box center [153, 162] width 134 height 11
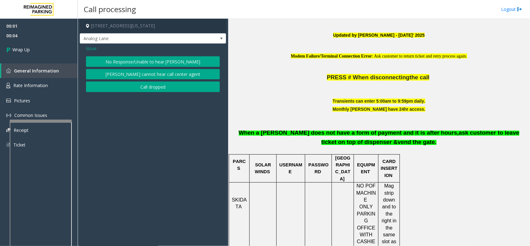
click at [155, 87] on button "Call dropped" at bounding box center [153, 86] width 134 height 11
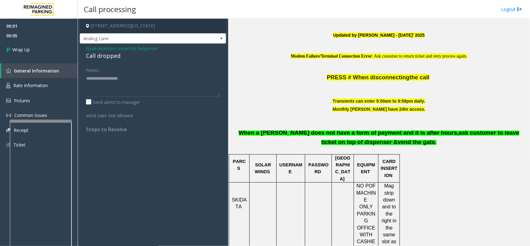
click at [93, 55] on div "Call dropped" at bounding box center [153, 56] width 134 height 8
click at [121, 89] on textarea at bounding box center [153, 84] width 134 height 23
paste textarea "**********"
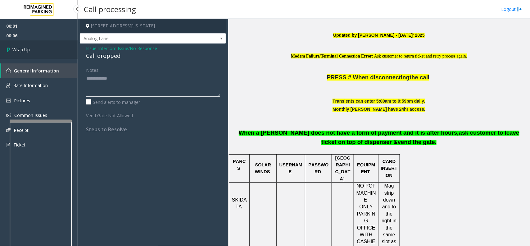
type textarea "**********"
click at [31, 52] on link "Wrap Up" at bounding box center [39, 49] width 78 height 18
